Goal: Transaction & Acquisition: Purchase product/service

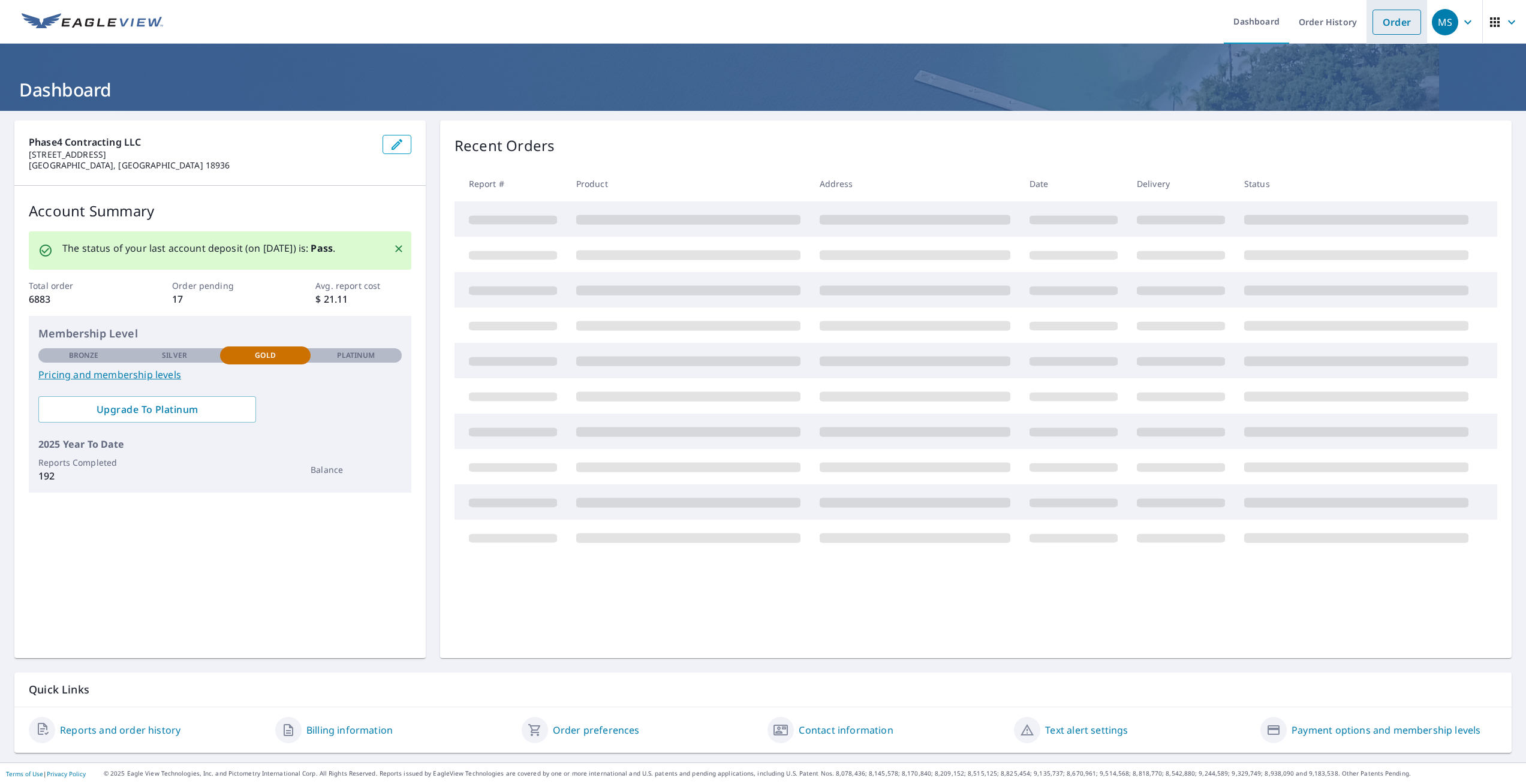
click at [1399, 20] on link "Order" at bounding box center [1396, 22] width 49 height 25
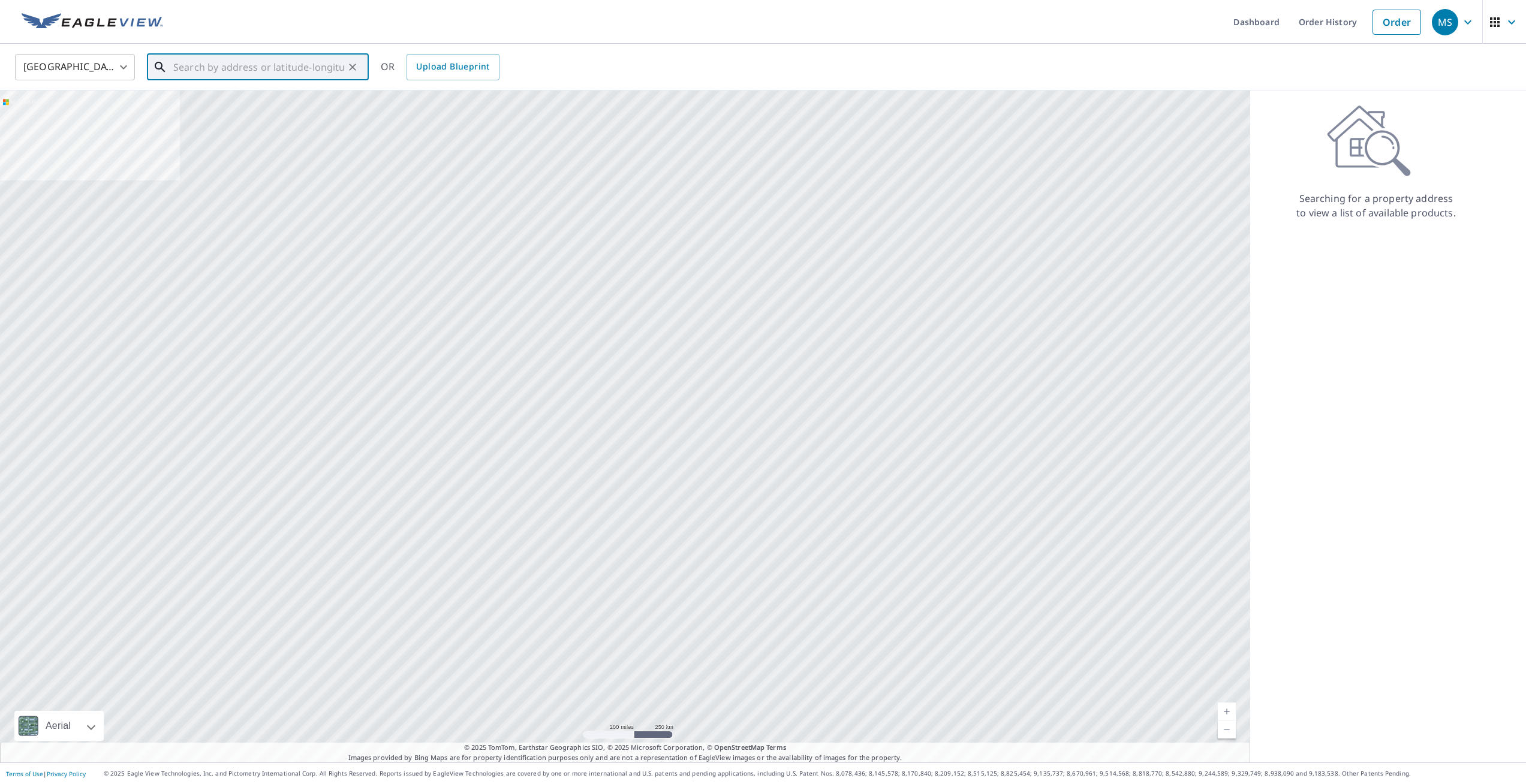
click at [260, 72] on input "text" at bounding box center [258, 67] width 171 height 34
click at [201, 115] on p "[GEOGRAPHIC_DATA], [GEOGRAPHIC_DATA] 18974" at bounding box center [265, 121] width 188 height 24
type input "[STREET_ADDRESS]"
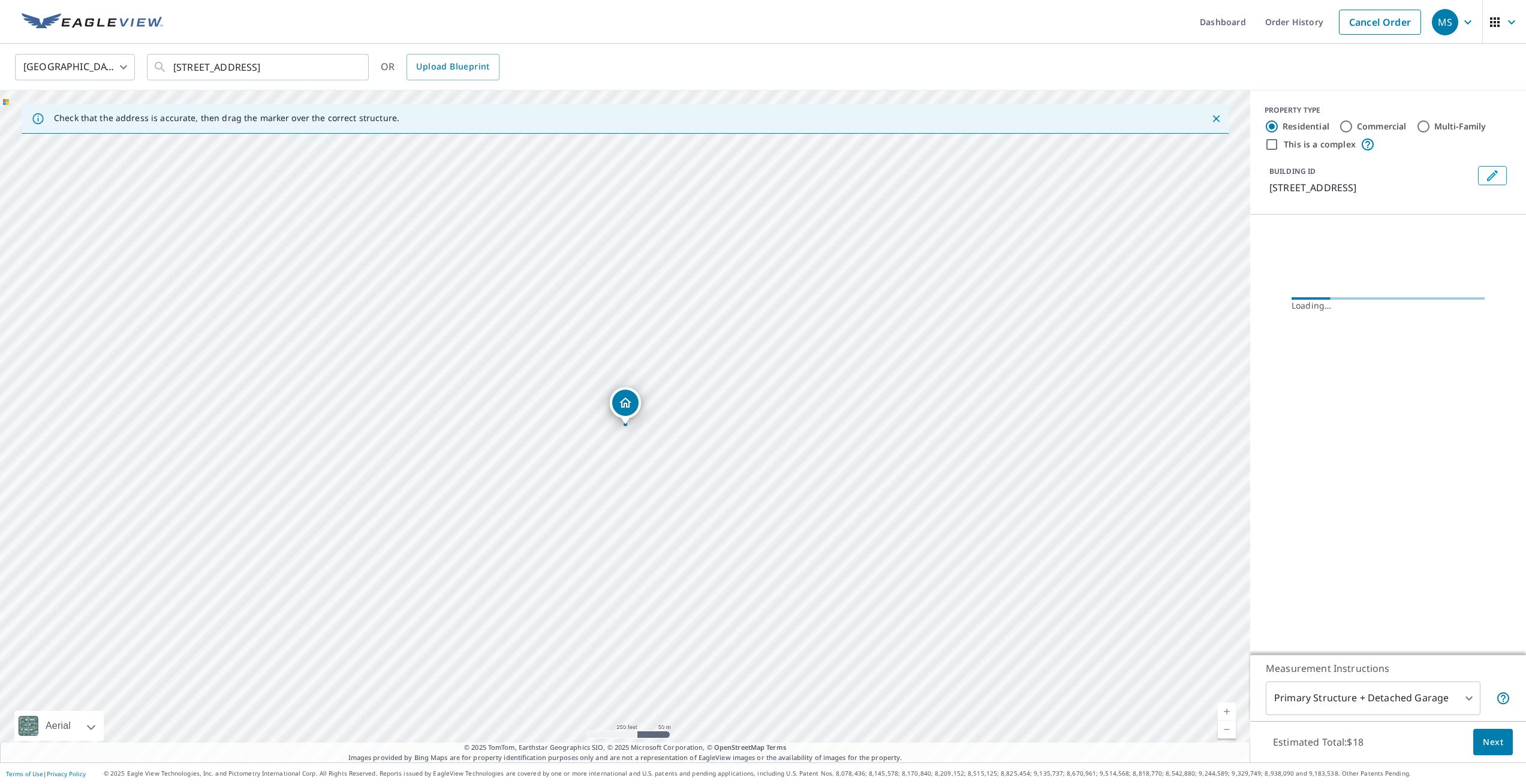
click at [1486, 734] on span "Next" at bounding box center [1492, 741] width 20 height 15
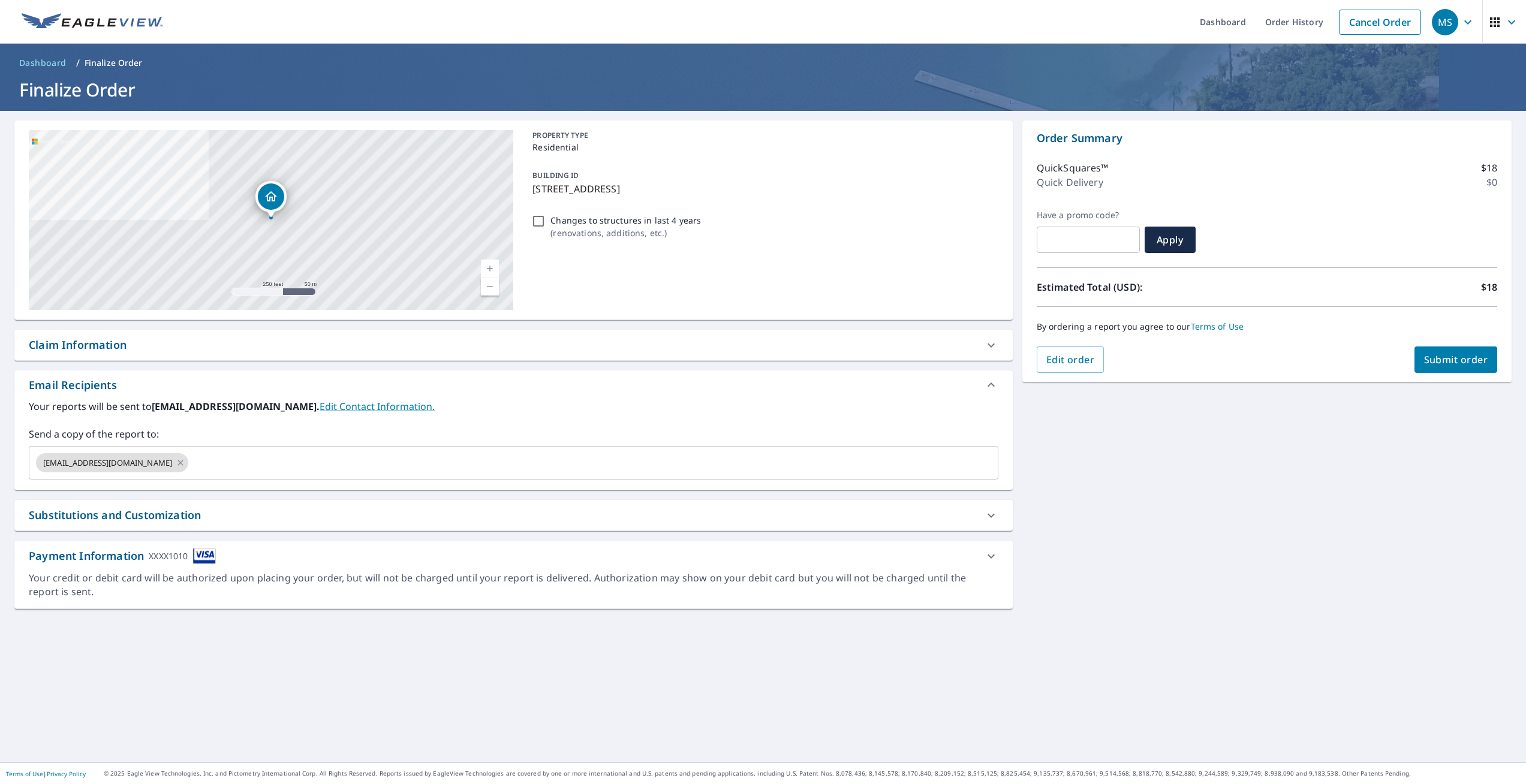
click at [1418, 349] on button "Submit order" at bounding box center [1456, 360] width 83 height 27
